Goal: Transaction & Acquisition: Purchase product/service

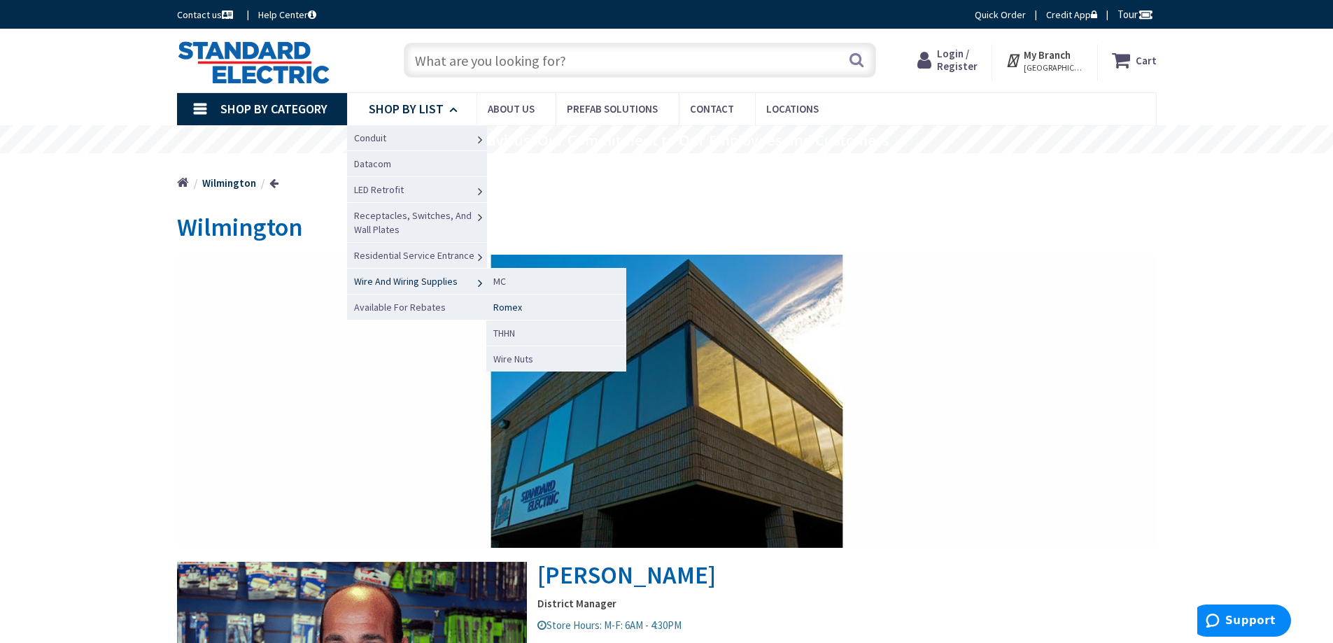
click at [514, 306] on span "Romex" at bounding box center [507, 307] width 29 height 13
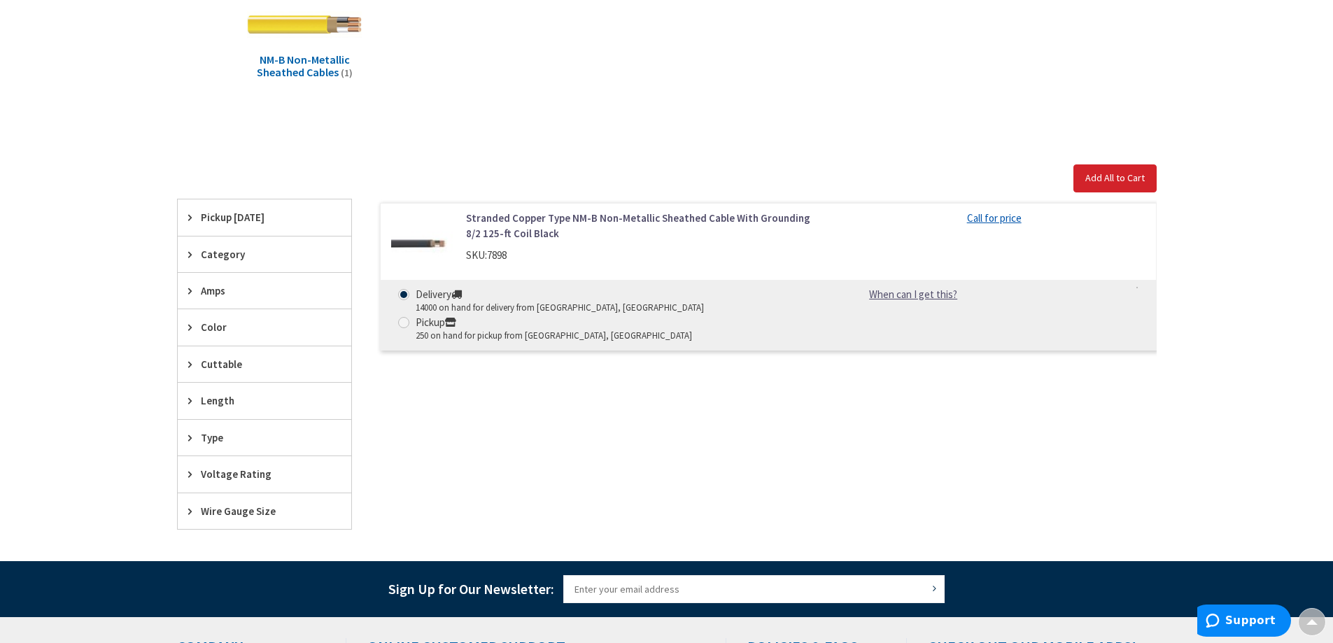
scroll to position [297, 0]
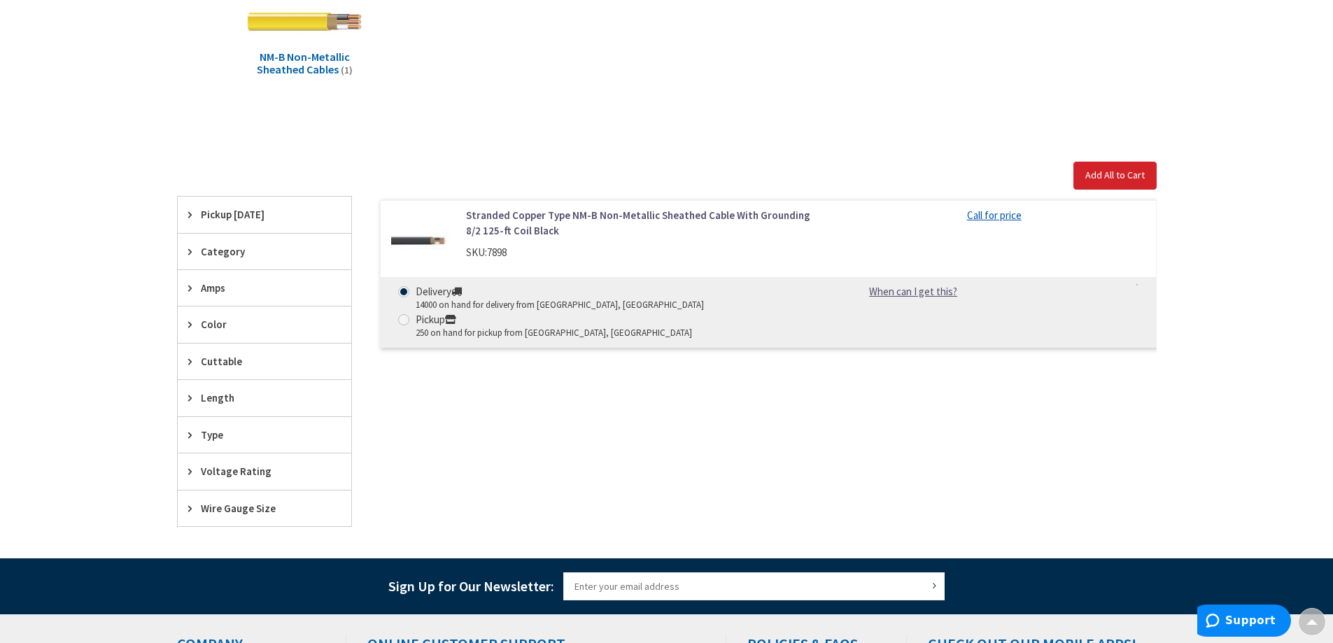
click at [266, 506] on span "Wire Gauge Size" at bounding box center [258, 508] width 114 height 15
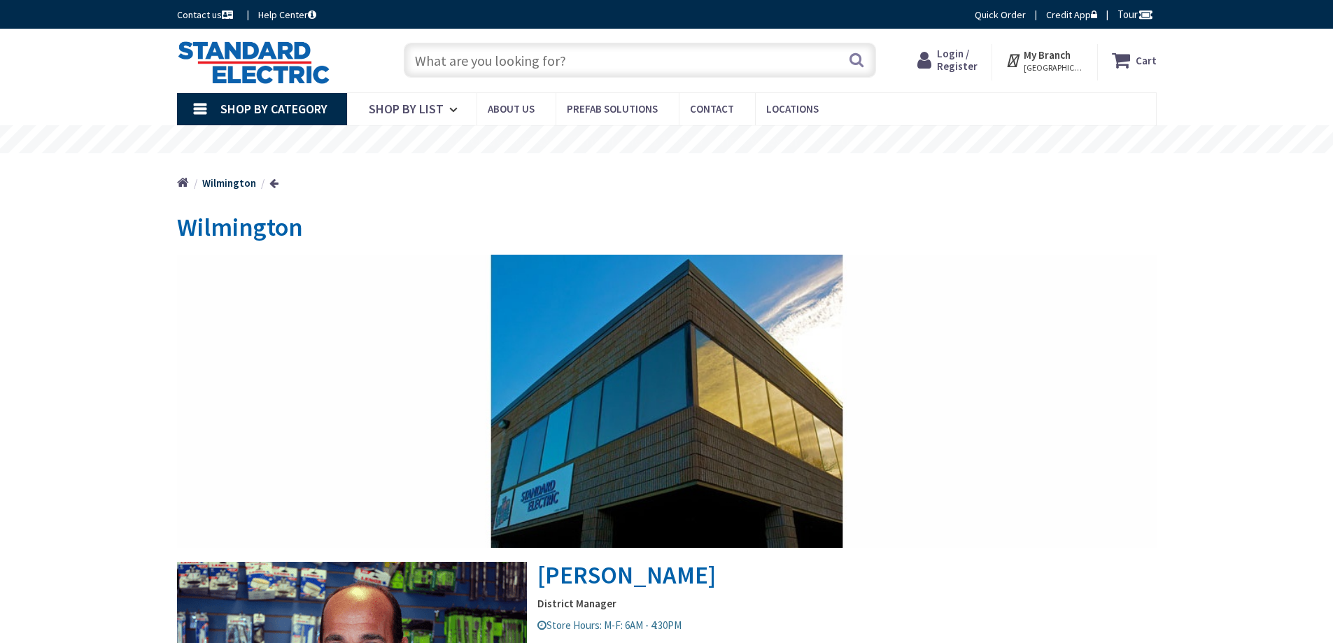
scroll to position [619, 0]
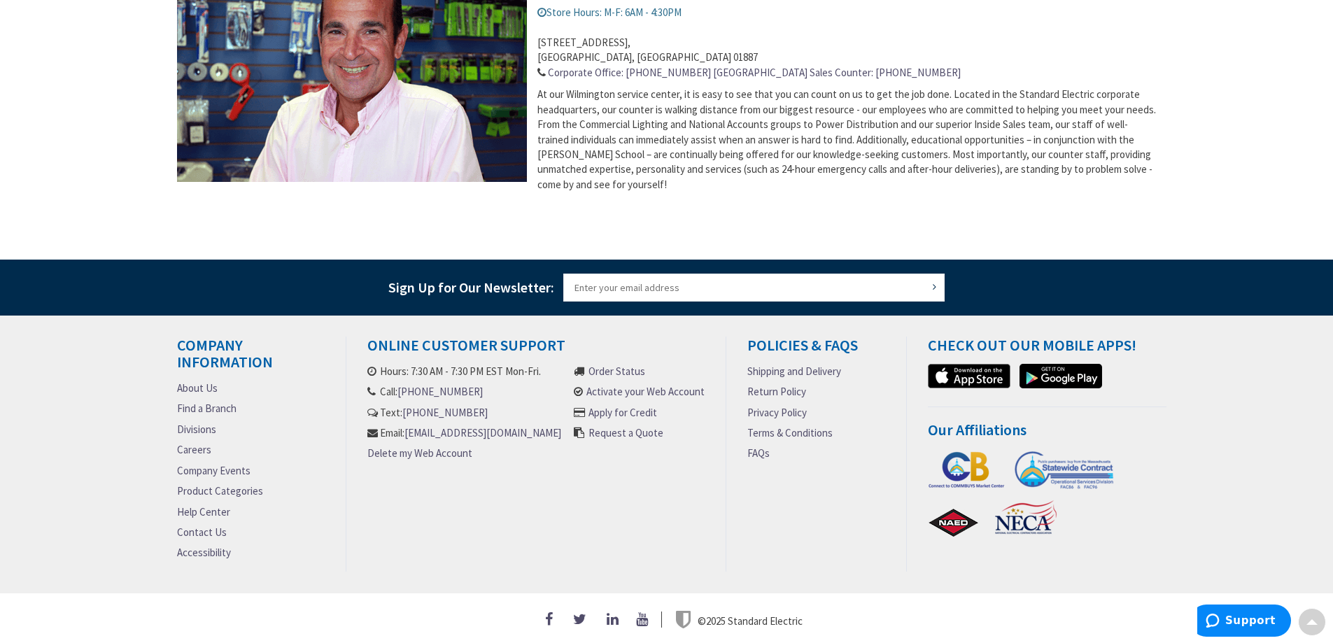
click at [404, 102] on img at bounding box center [357, 70] width 360 height 243
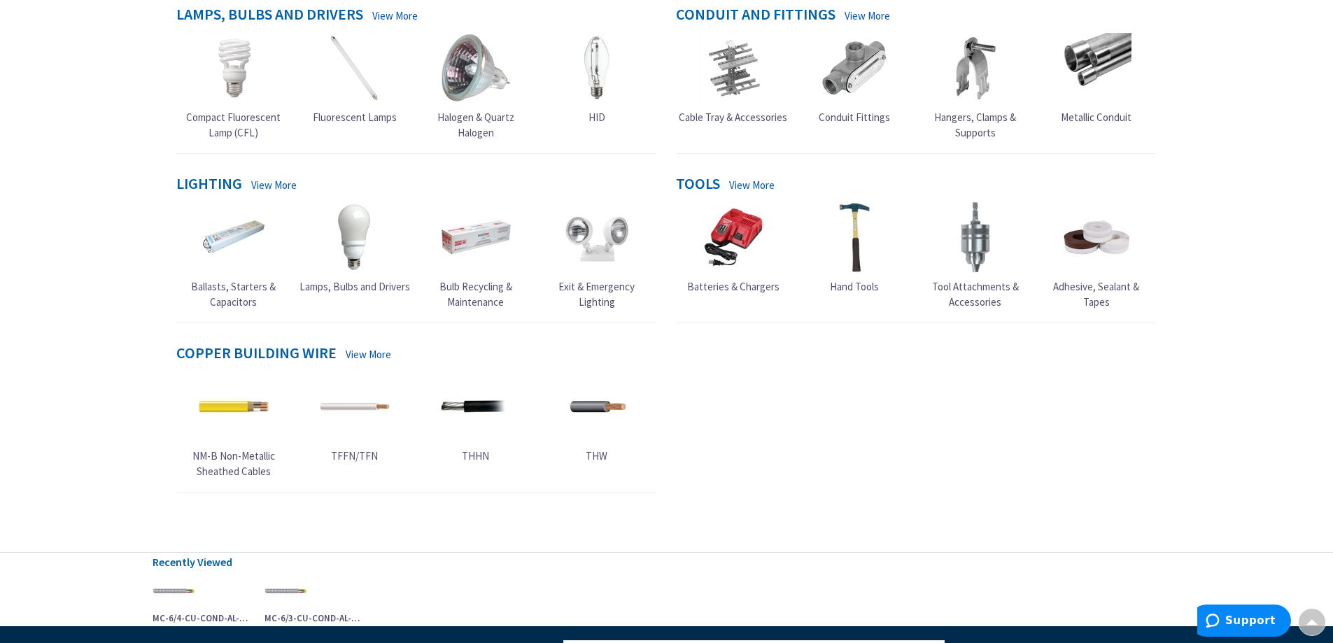
scroll to position [493, 0]
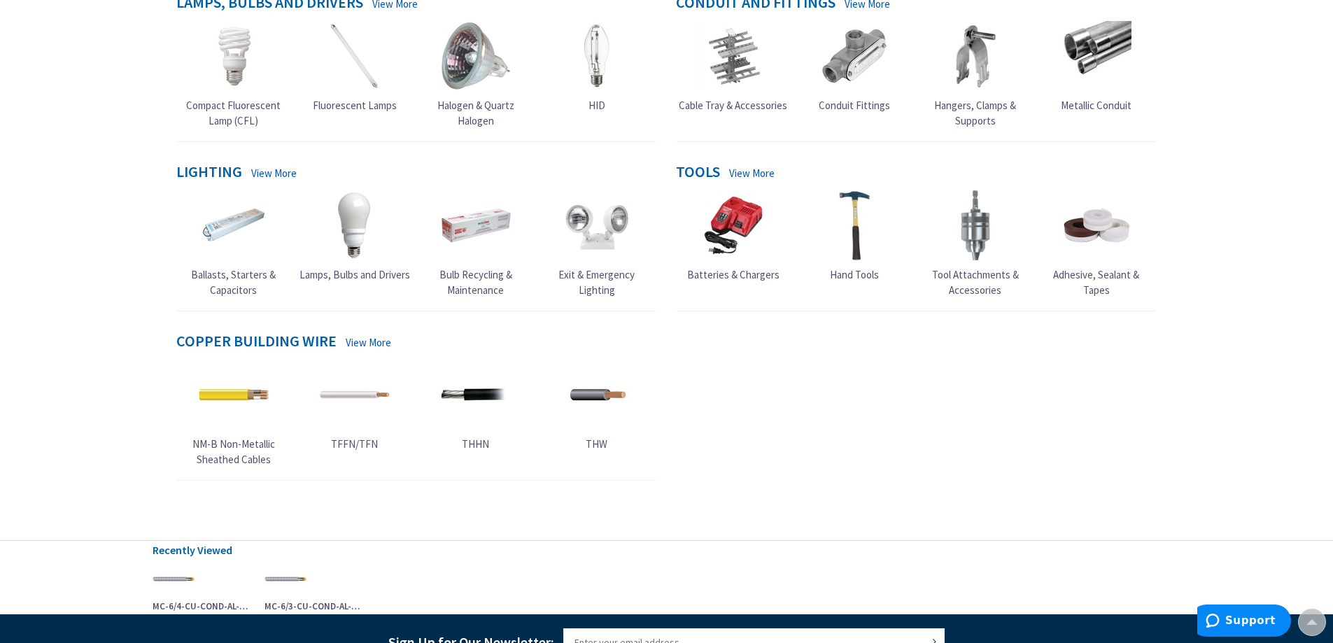
click at [229, 441] on span "NM-B Non-Metallic Sheathed Cables" at bounding box center [233, 451] width 83 height 28
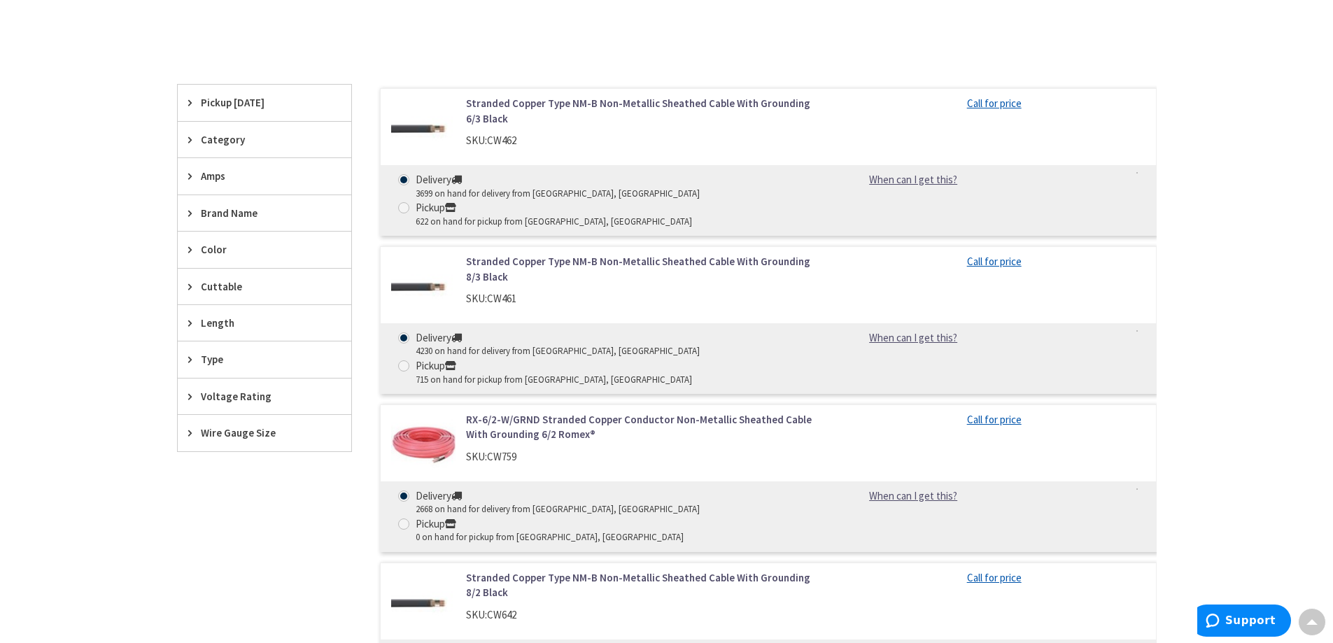
scroll to position [388, 0]
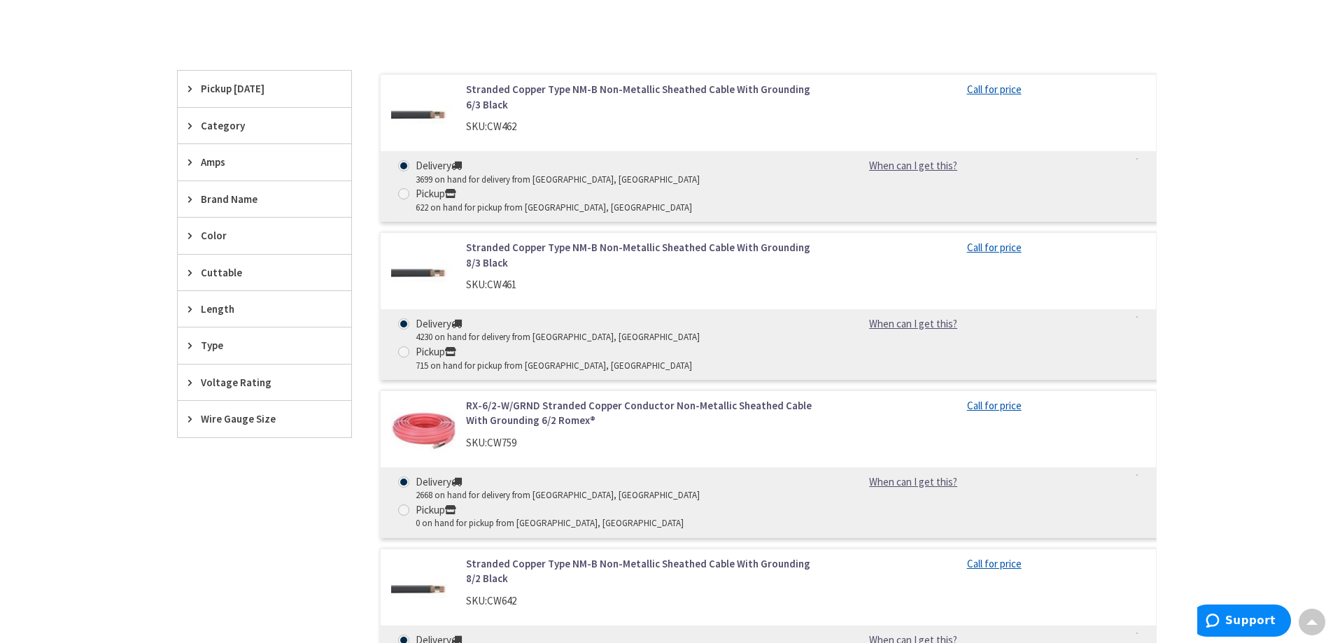
click at [264, 418] on span "Wire Gauge Size" at bounding box center [258, 418] width 114 height 15
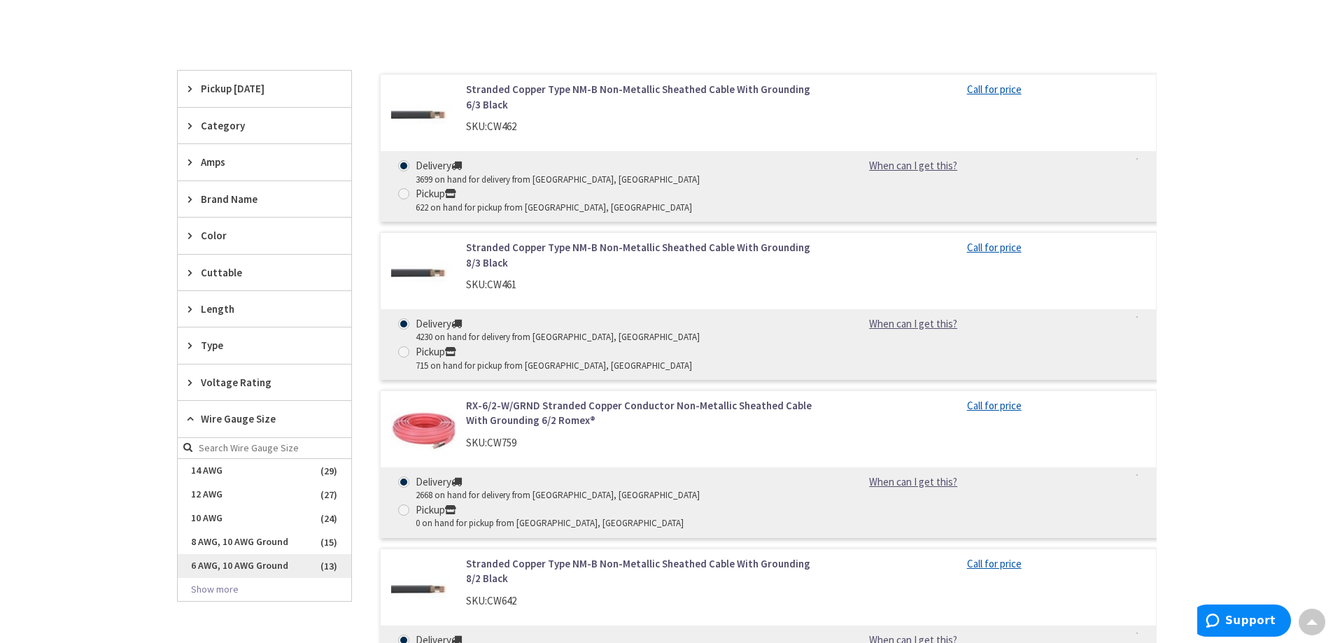
click at [204, 565] on span "6 AWG, 10 AWG Ground" at bounding box center [265, 566] width 174 height 24
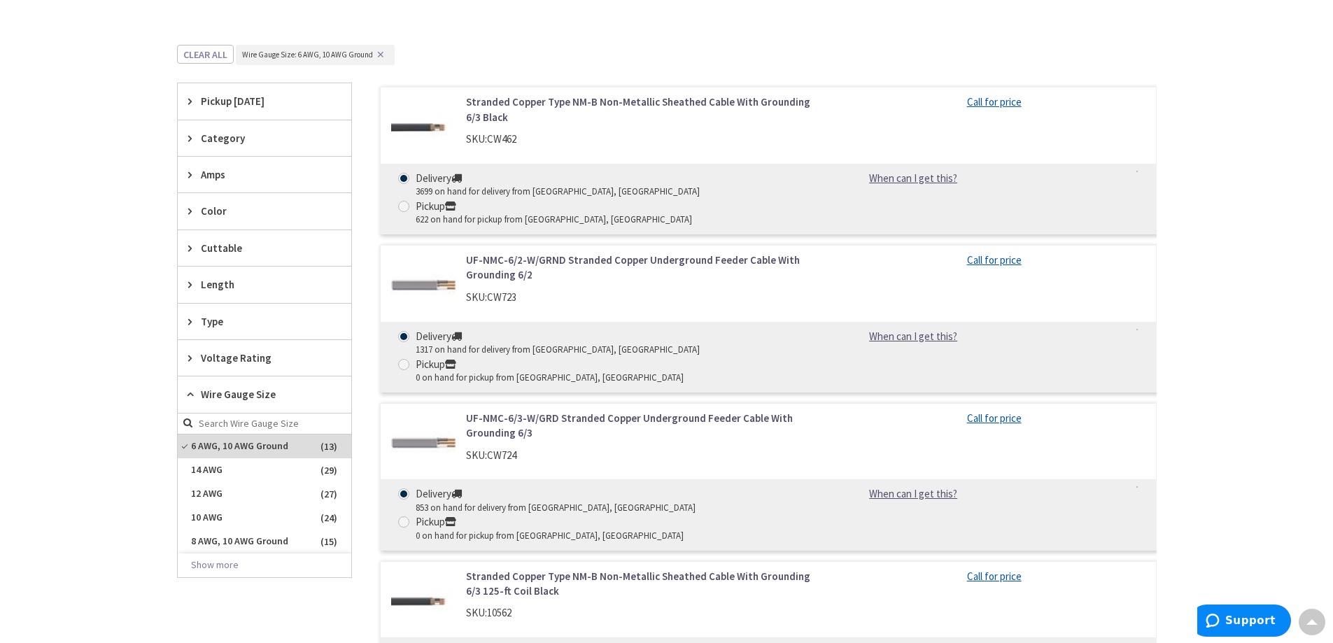
click at [548, 103] on link "Stranded Copper Type NM-B Non-Metallic Sheathed Cable With Grounding 6/3 Black" at bounding box center [644, 109] width 356 height 30
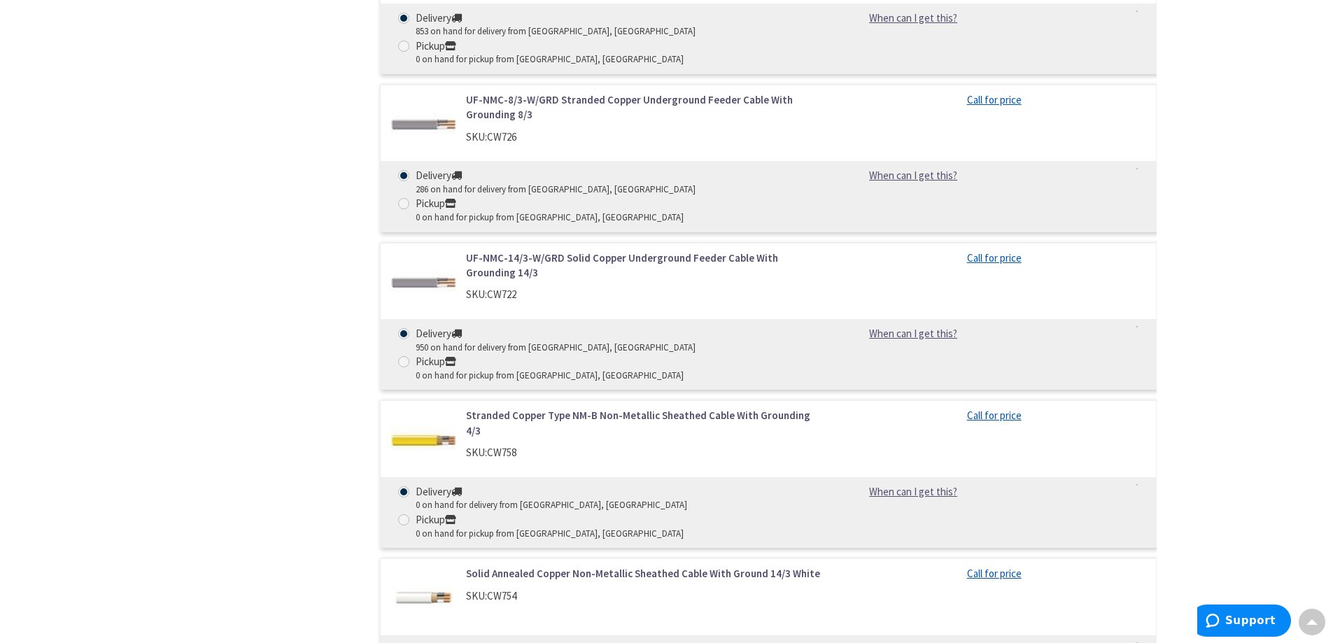
scroll to position [1170, 0]
